Goal: Task Accomplishment & Management: Manage account settings

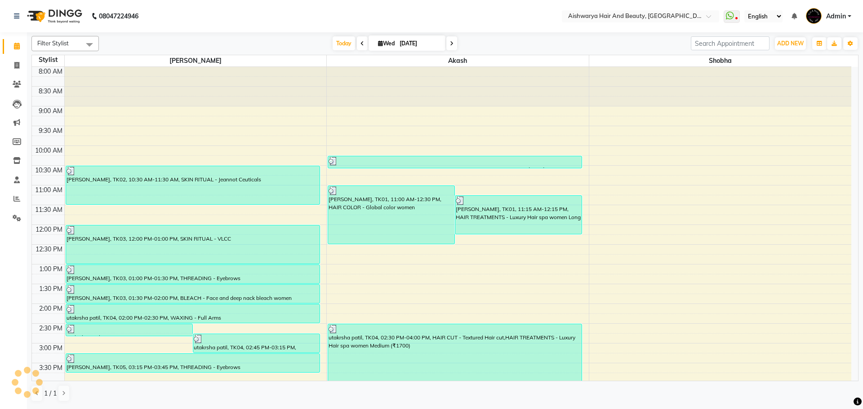
scroll to position [90, 0]
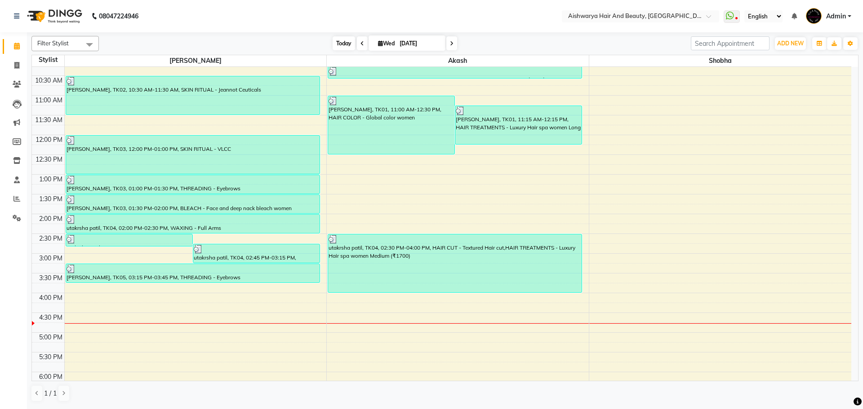
click at [338, 44] on span "Today" at bounding box center [344, 43] width 22 height 14
type input "[DATE]"
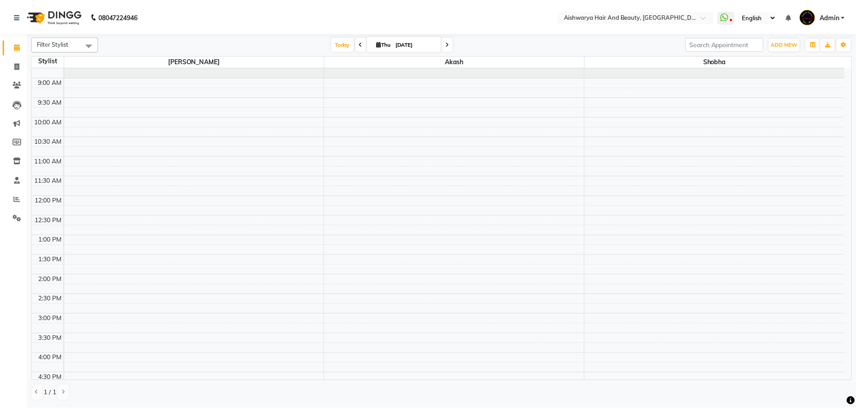
scroll to position [45, 0]
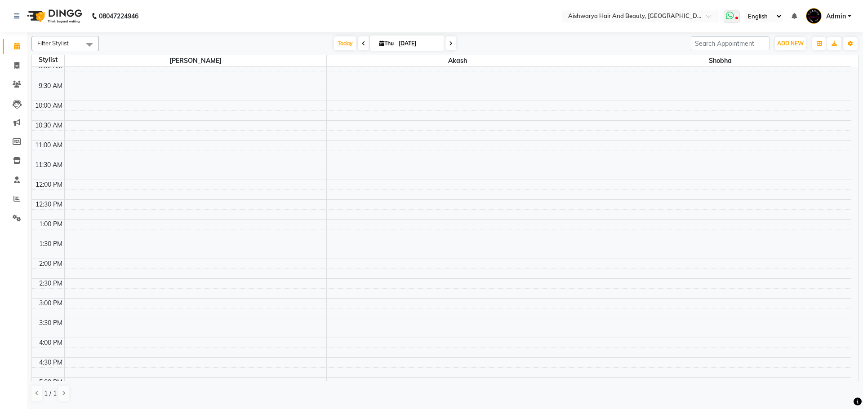
click at [729, 17] on icon at bounding box center [730, 15] width 8 height 9
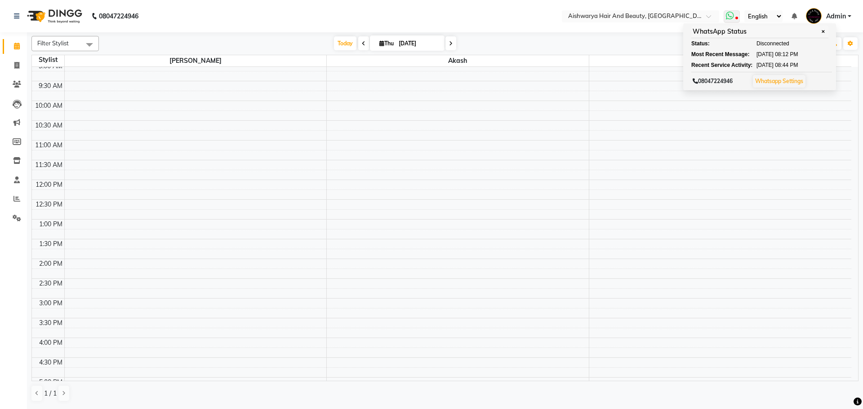
click at [729, 17] on icon at bounding box center [730, 15] width 8 height 9
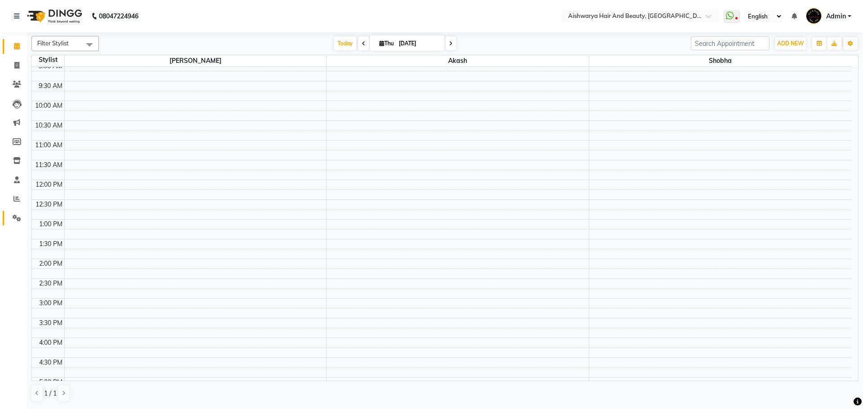
click at [22, 224] on link "Settings" at bounding box center [14, 218] width 22 height 15
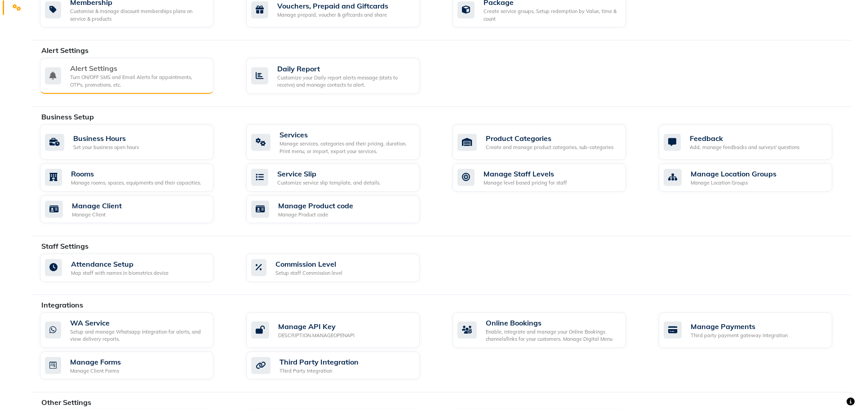
scroll to position [225, 0]
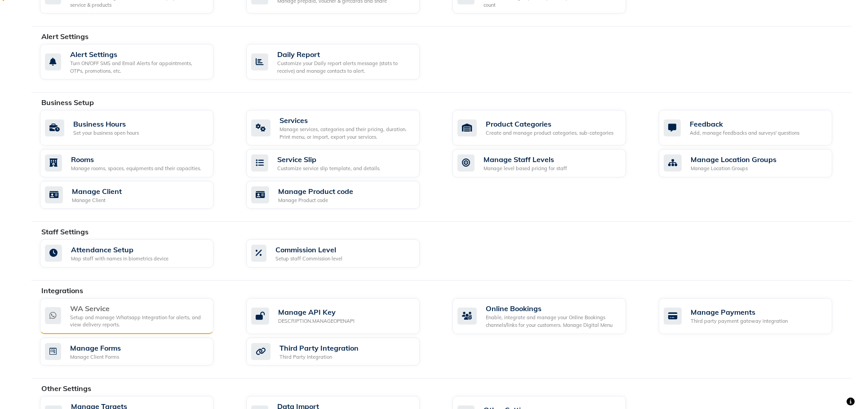
click at [145, 302] on div "WA Service Setup and manage Whatsapp Integration for alerts, and view delivery …" at bounding box center [126, 316] width 173 height 36
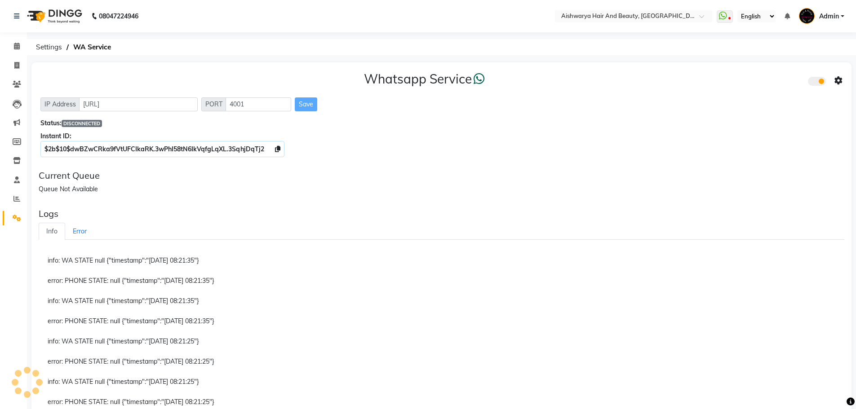
click at [423, 163] on div "Whatsapp Service IP Address [URL] PORT 4001 Save Status: DISCONNECTED Instant I…" at bounding box center [441, 112] width 820 height 101
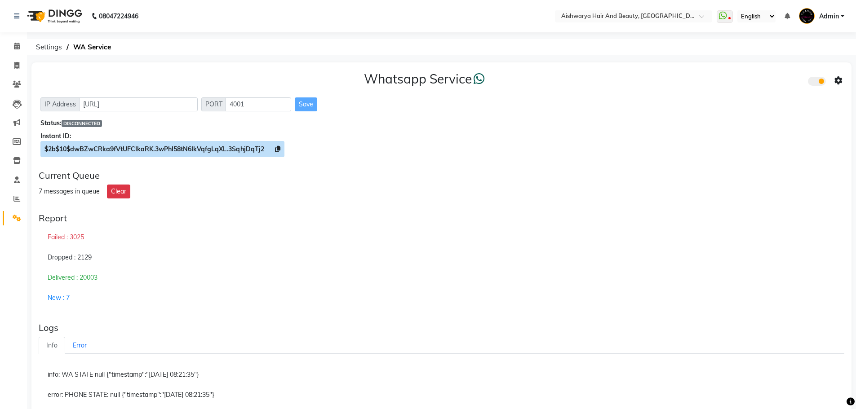
click at [278, 147] on icon at bounding box center [277, 149] width 5 height 6
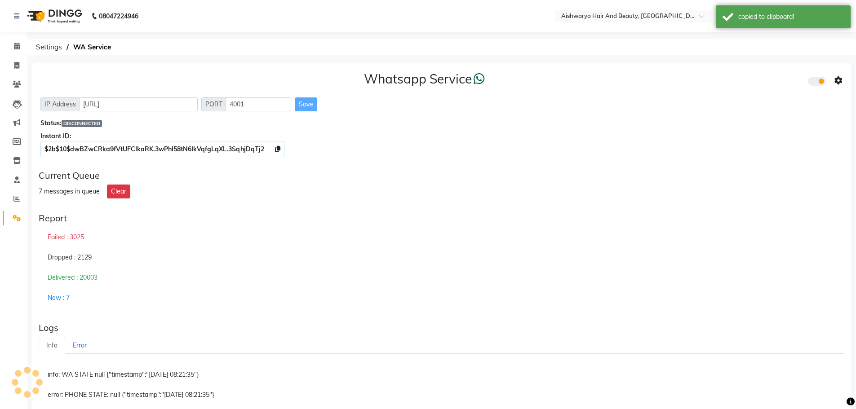
click at [813, 80] on span at bounding box center [817, 81] width 18 height 9
click at [815, 83] on input "checkbox" at bounding box center [815, 83] width 0 height 0
click at [820, 81] on span at bounding box center [817, 81] width 18 height 9
click at [815, 83] on input "checkbox" at bounding box center [815, 83] width 0 height 0
click at [837, 79] on icon at bounding box center [839, 81] width 8 height 8
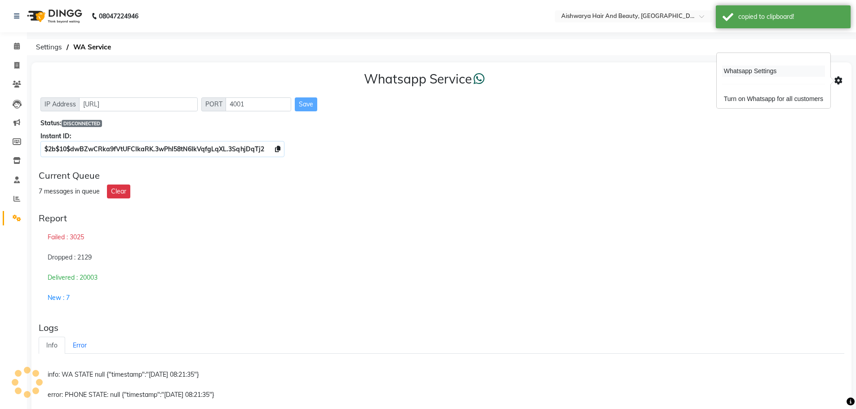
click at [764, 75] on div "Whatsapp Settings" at bounding box center [773, 71] width 103 height 11
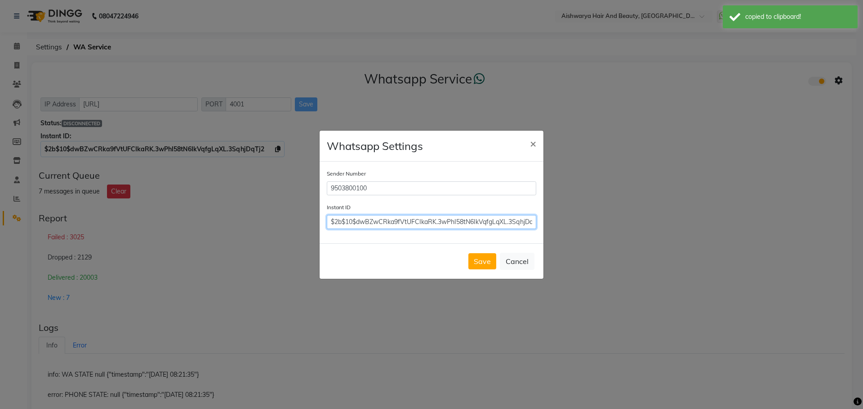
click at [329, 222] on input "$2b$10$dwBZwCRka9fVtUFCIkaRK.3wPhI58tN6IkVqfgLqXL.3SqhjDqTj2" at bounding box center [431, 222] width 209 height 14
click at [328, 222] on input "$2b$10$dwBZwCRka9fVtUFCIkaRK.3wPhI58tN6IkVqfgLqXL.3SqhjDqTj2" at bounding box center [431, 222] width 209 height 14
click at [478, 258] on button "Save" at bounding box center [482, 262] width 28 height 16
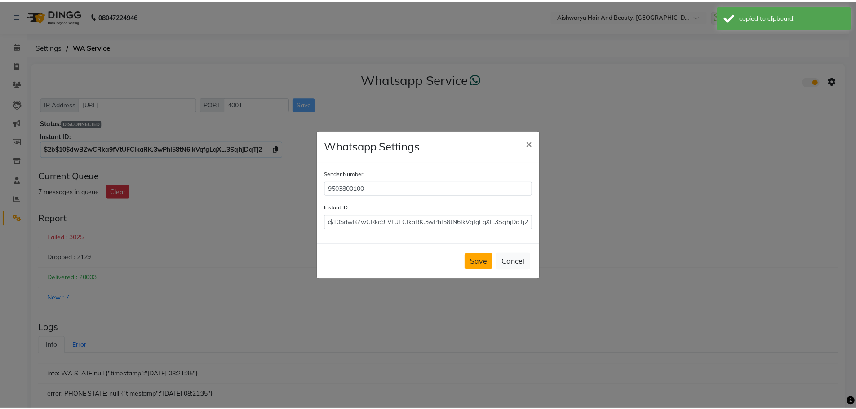
scroll to position [0, 0]
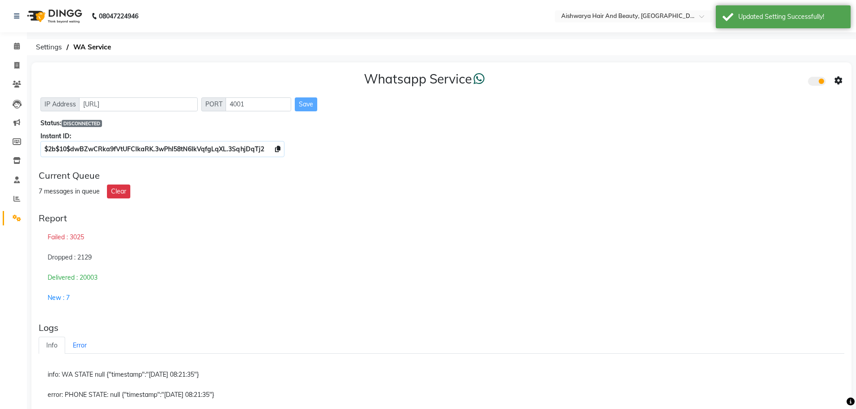
click at [841, 82] on icon at bounding box center [839, 81] width 8 height 8
click at [806, 97] on div "Turn on Whatsapp for all customers" at bounding box center [773, 98] width 103 height 11
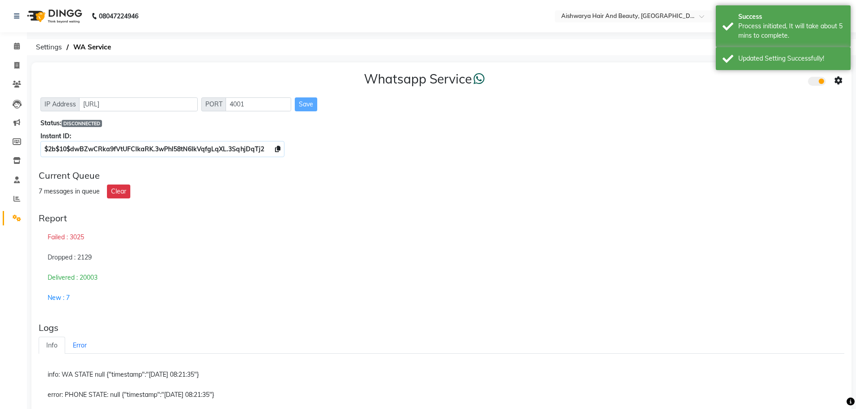
click at [575, 130] on div "Whatsapp Service IP Address [URL] PORT 4001 Save Status: DISCONNECTED Instant I…" at bounding box center [441, 112] width 820 height 101
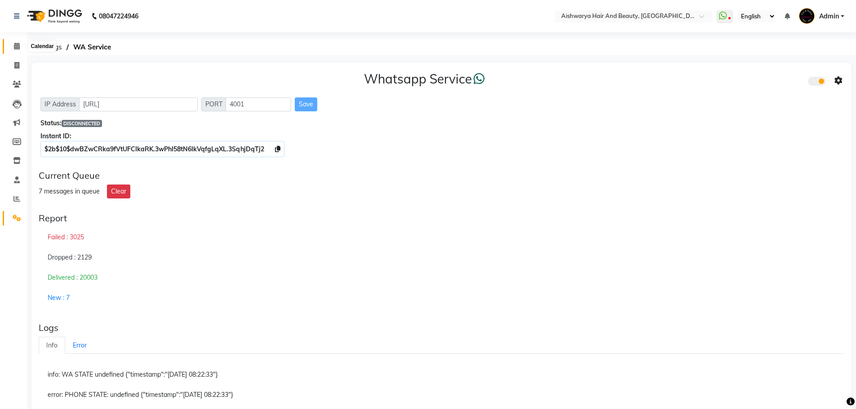
click at [15, 46] on icon at bounding box center [17, 46] width 6 height 7
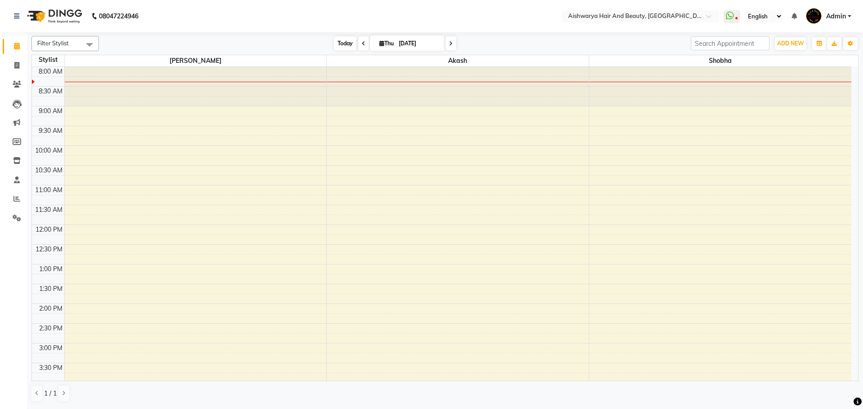
click at [334, 40] on span "Today" at bounding box center [345, 43] width 22 height 14
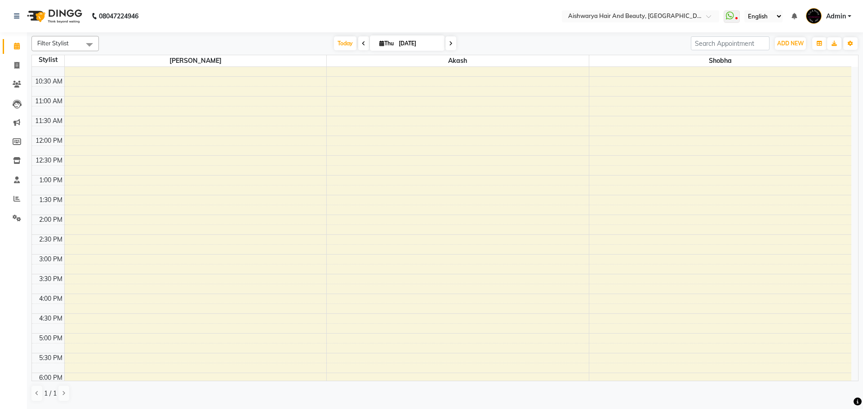
scroll to position [90, 0]
